Goal: Information Seeking & Learning: Learn about a topic

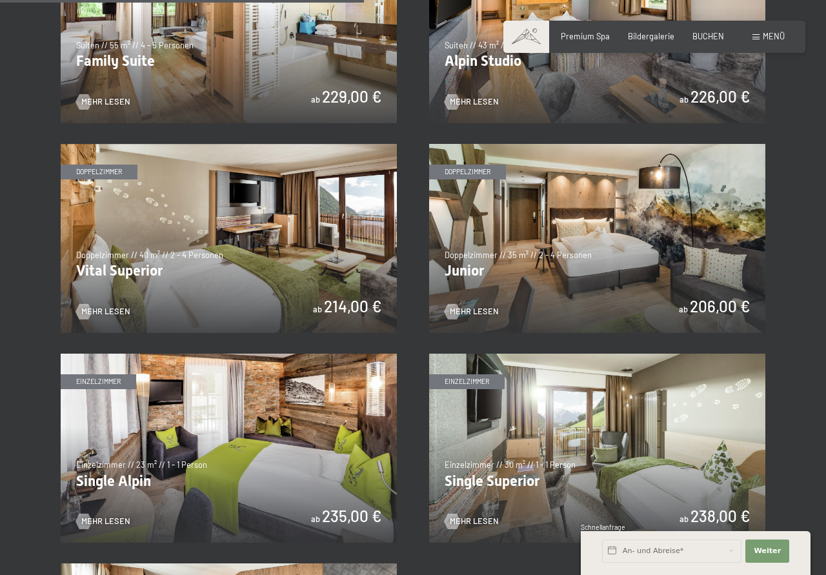
scroll to position [1317, 0]
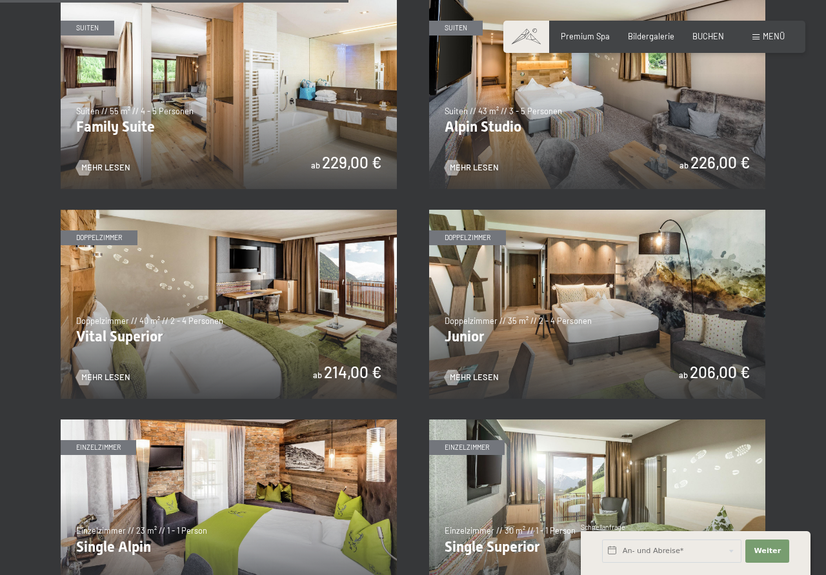
click at [272, 141] on img at bounding box center [229, 94] width 336 height 189
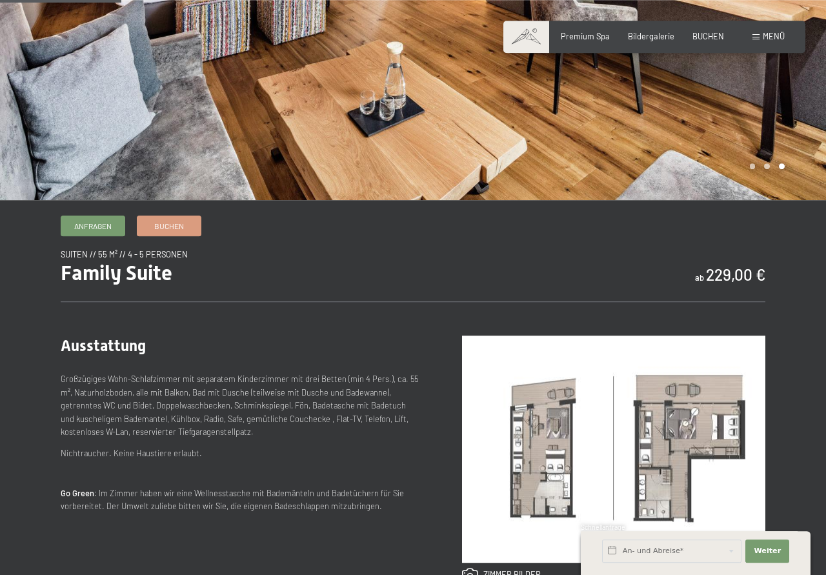
scroll to position [197, 0]
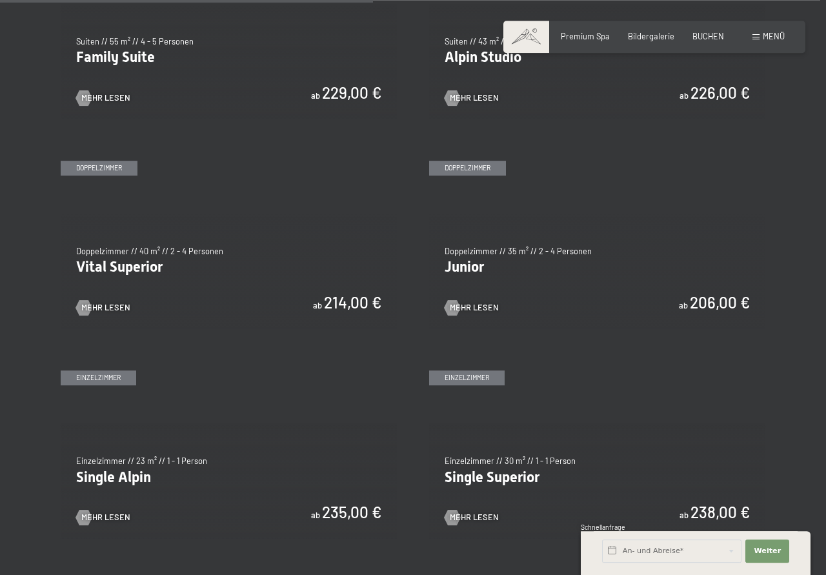
scroll to position [1382, 0]
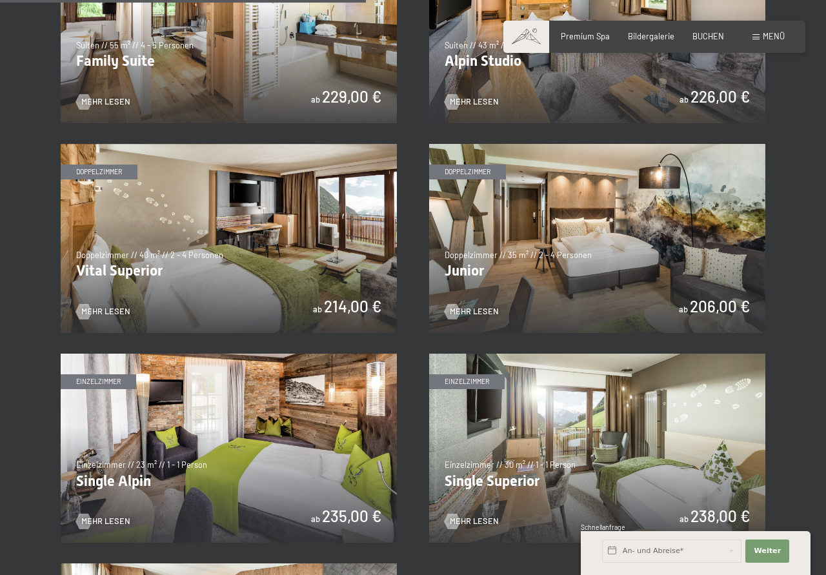
click at [525, 247] on img at bounding box center [597, 238] width 336 height 189
click at [506, 272] on img at bounding box center [597, 238] width 336 height 189
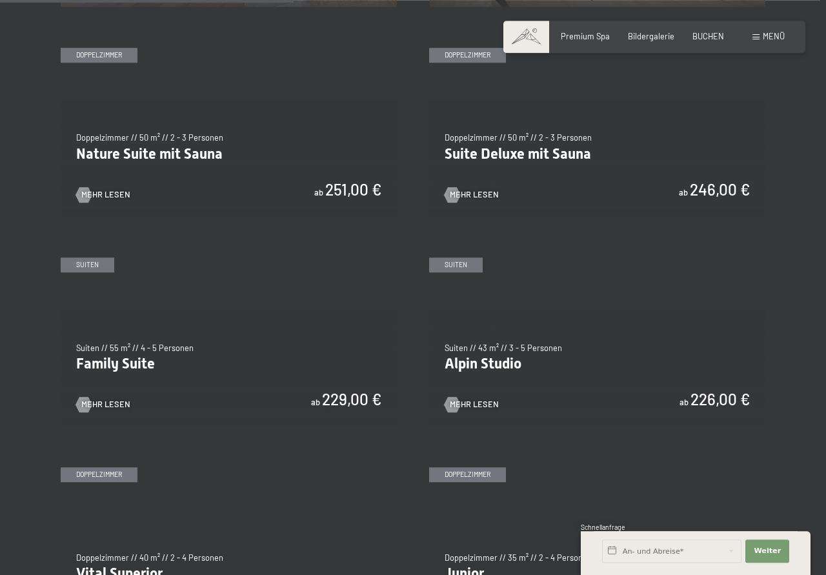
scroll to position [1119, 0]
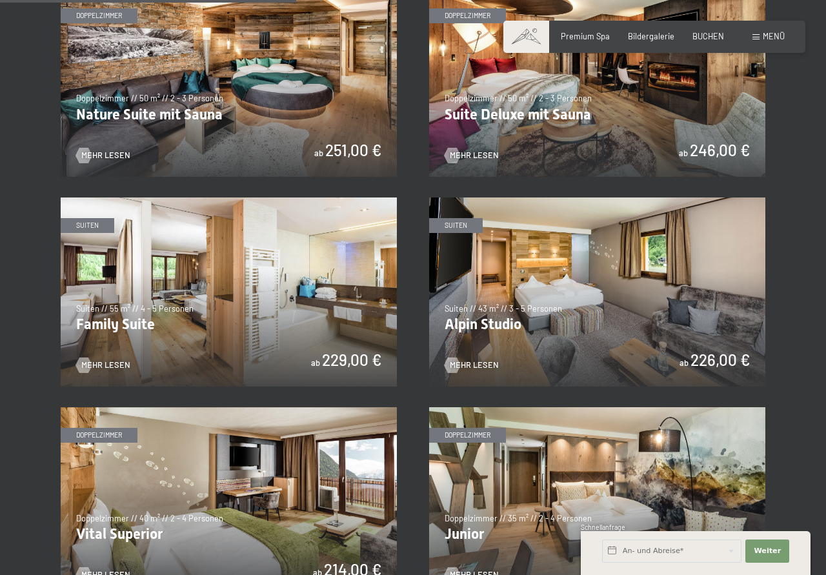
click at [156, 335] on img at bounding box center [229, 291] width 336 height 189
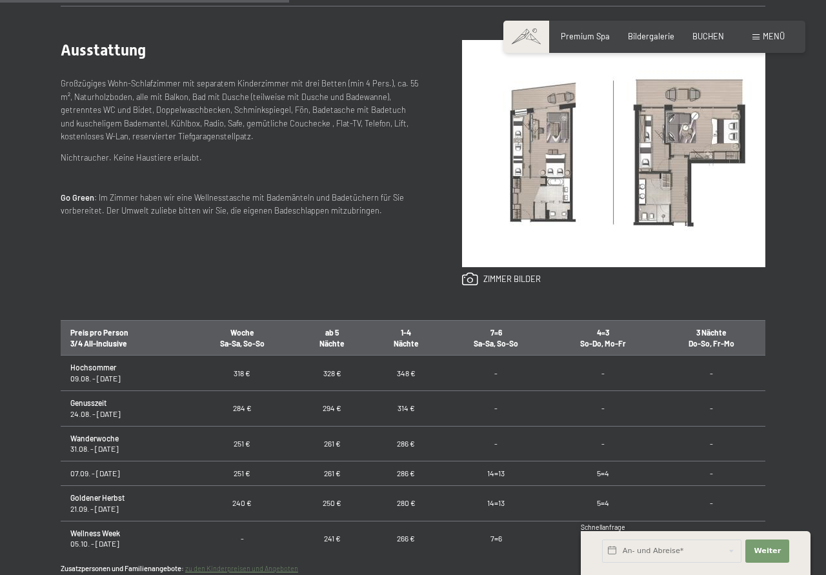
scroll to position [527, 0]
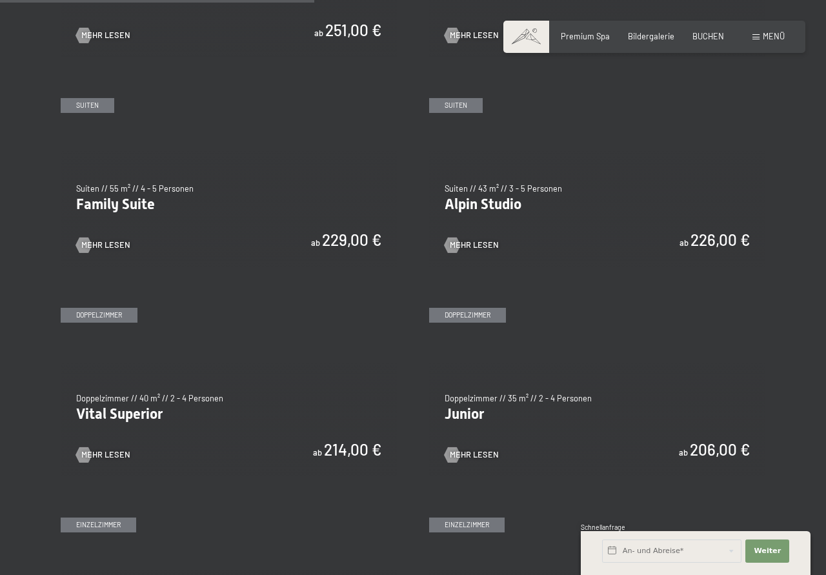
scroll to position [1185, 0]
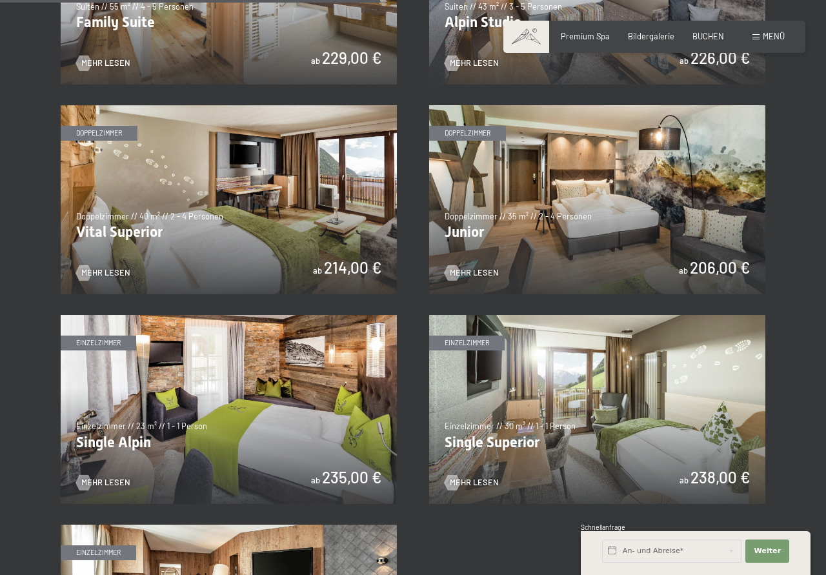
scroll to position [1448, 0]
